Goal: Navigation & Orientation: Find specific page/section

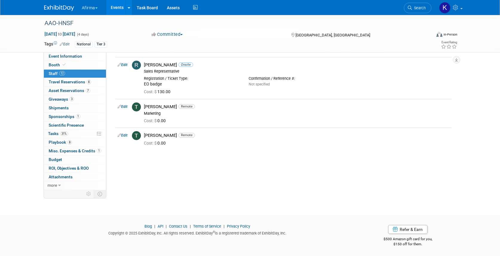
click at [95, 13] on button "Afirma" at bounding box center [93, 6] width 24 height 13
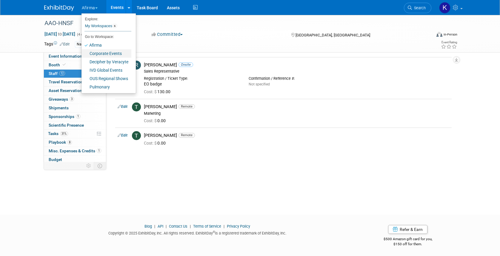
click at [99, 52] on link "Corporate Events" at bounding box center [107, 53] width 50 height 8
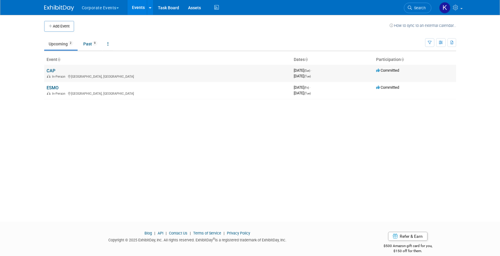
click at [51, 70] on link "CAP" at bounding box center [51, 70] width 9 height 5
